Goal: Task Accomplishment & Management: Manage account settings

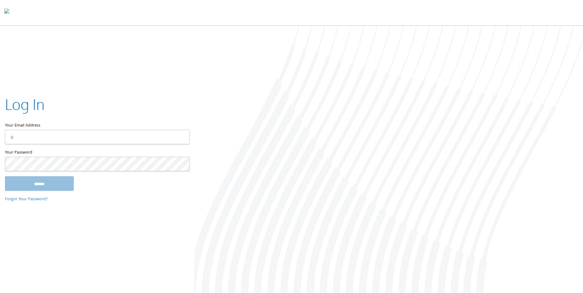
click at [14, 137] on input "Your Email Address" at bounding box center [97, 137] width 185 height 14
type input "**********"
click at [0, 164] on html "Home Solutions Technology Partners Features About Us Schedule a Demo Blog Log In" at bounding box center [291, 150] width 583 height 300
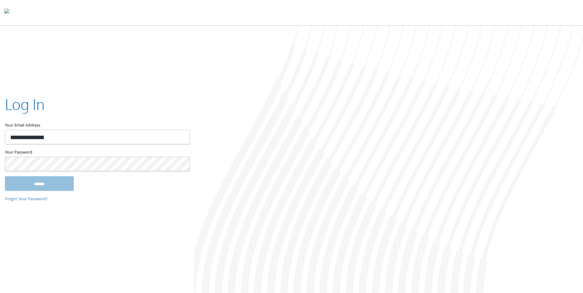
click at [45, 186] on input "******" at bounding box center [39, 183] width 69 height 15
